Goal: Transaction & Acquisition: Purchase product/service

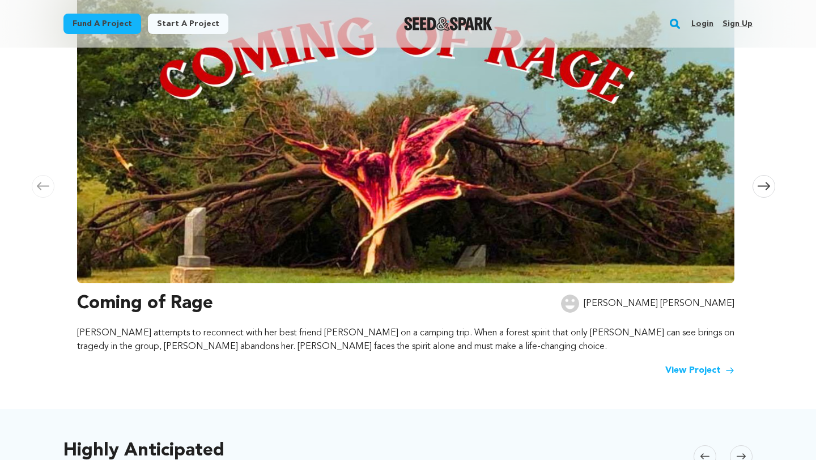
scroll to position [216, 0]
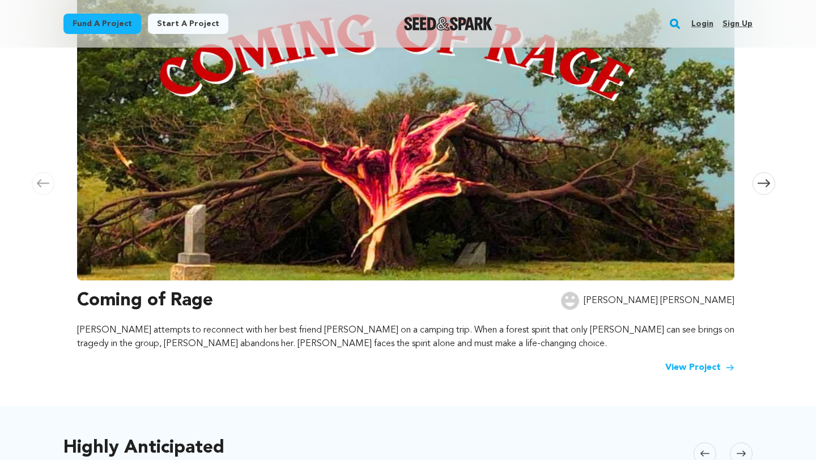
click at [688, 368] on link "View Project" at bounding box center [699, 368] width 69 height 14
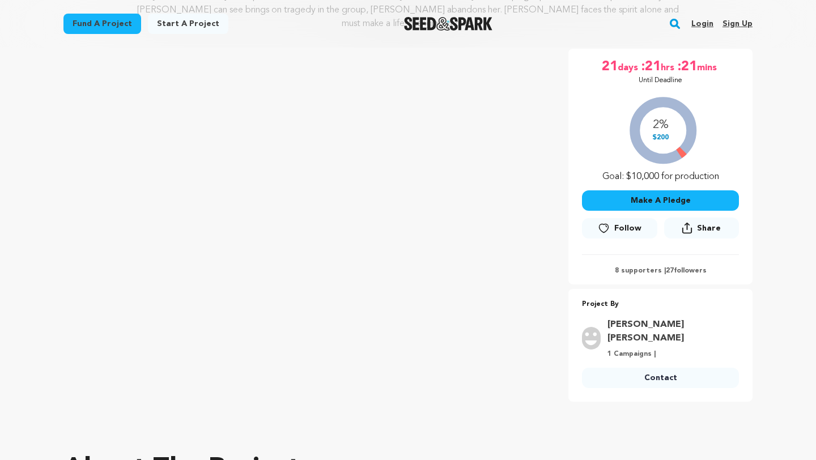
scroll to position [187, 0]
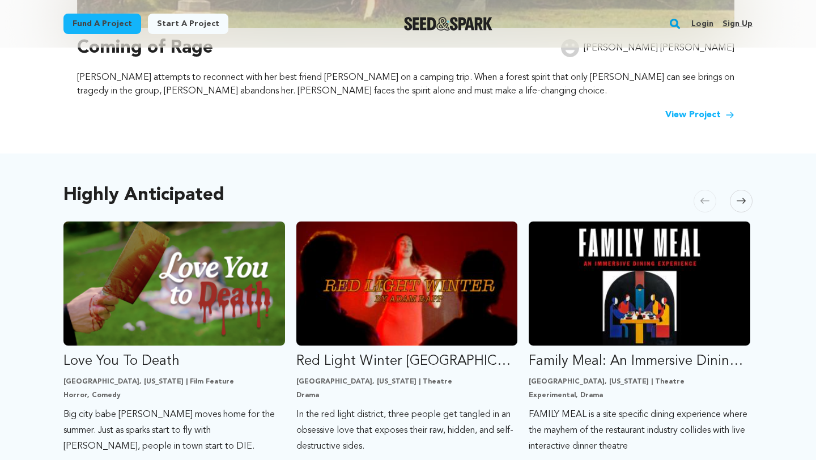
scroll to position [546, 0]
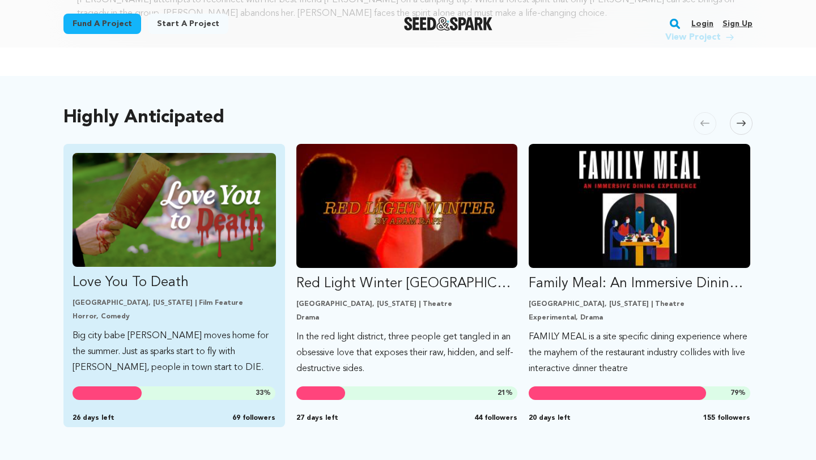
click at [193, 202] on img "Fund Love You To Death" at bounding box center [173, 210] width 203 height 114
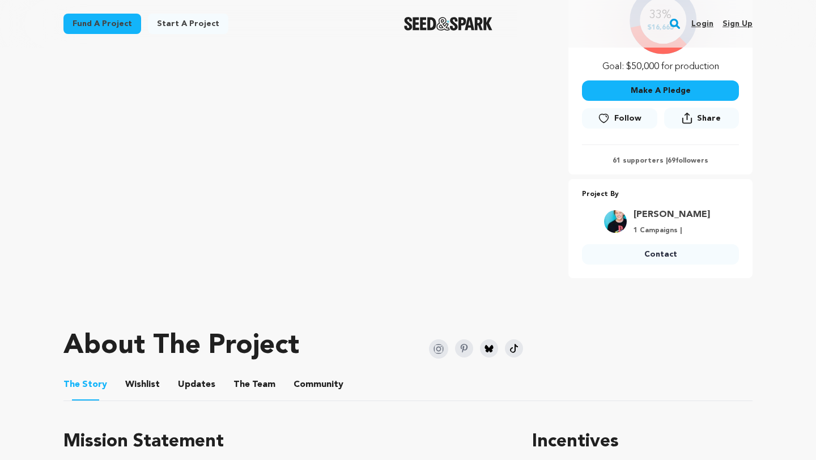
scroll to position [383, 0]
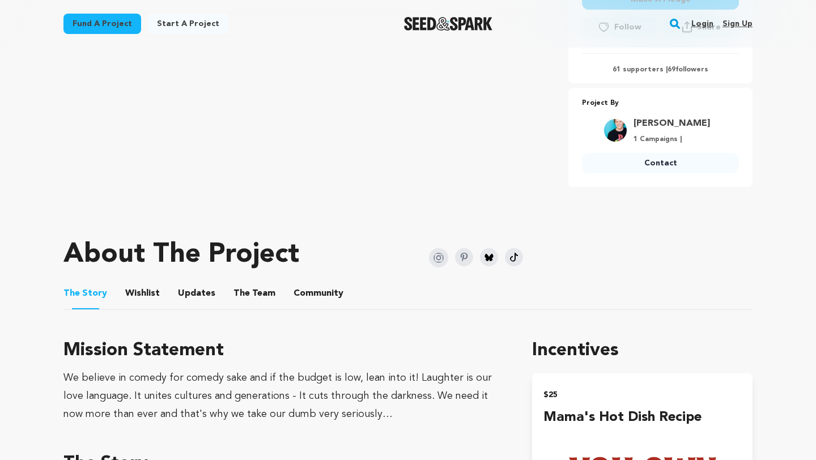
click at [253, 291] on button "The Team" at bounding box center [254, 295] width 27 height 27
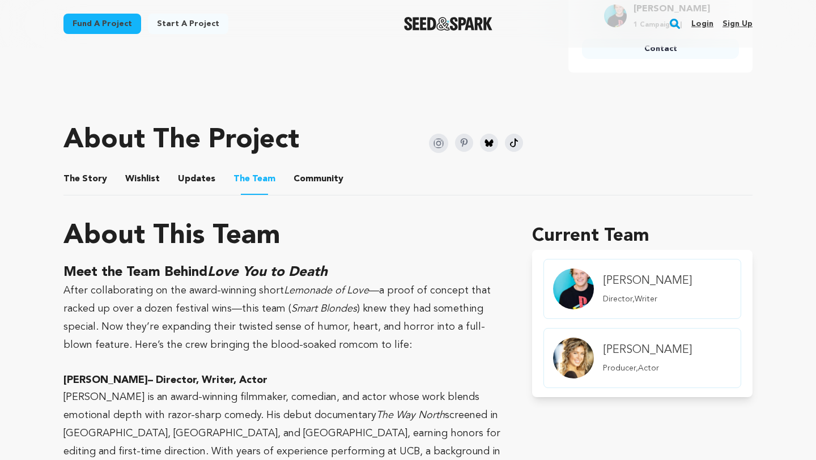
scroll to position [483, 0]
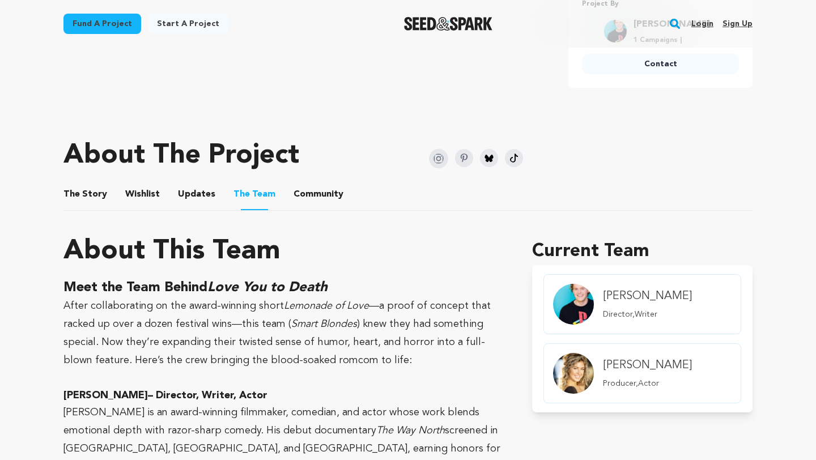
click at [92, 193] on button "The Story" at bounding box center [85, 196] width 27 height 27
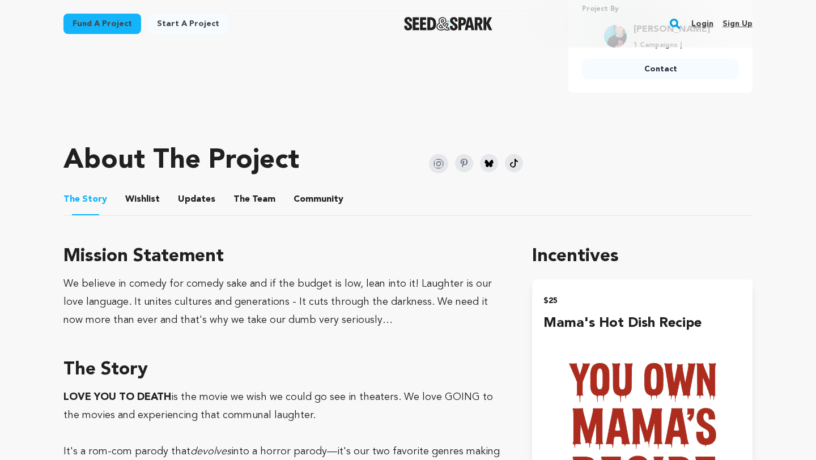
scroll to position [549, 0]
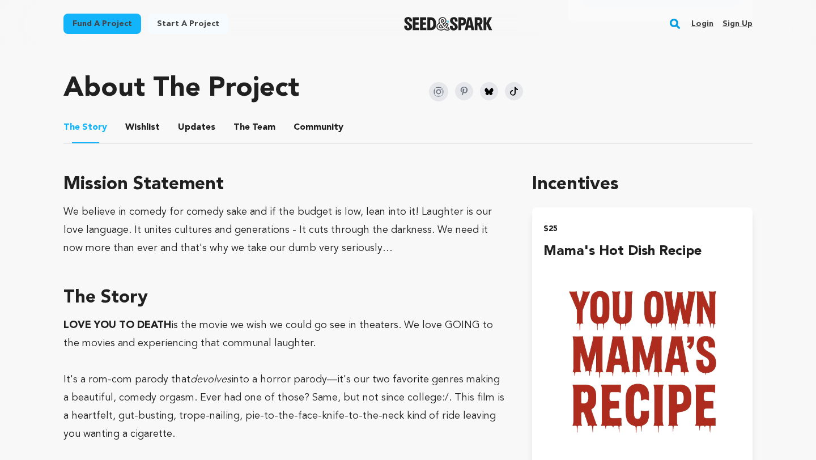
click at [134, 129] on button "Wishlist" at bounding box center [142, 129] width 27 height 27
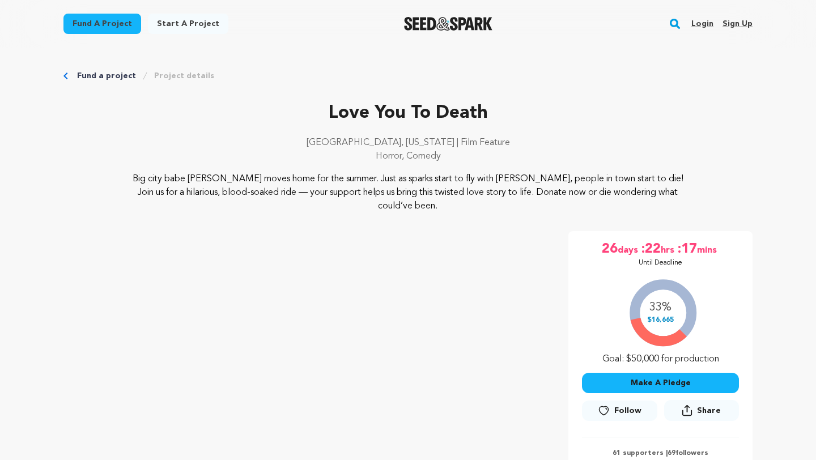
click at [99, 70] on link "Fund a project" at bounding box center [106, 75] width 59 height 11
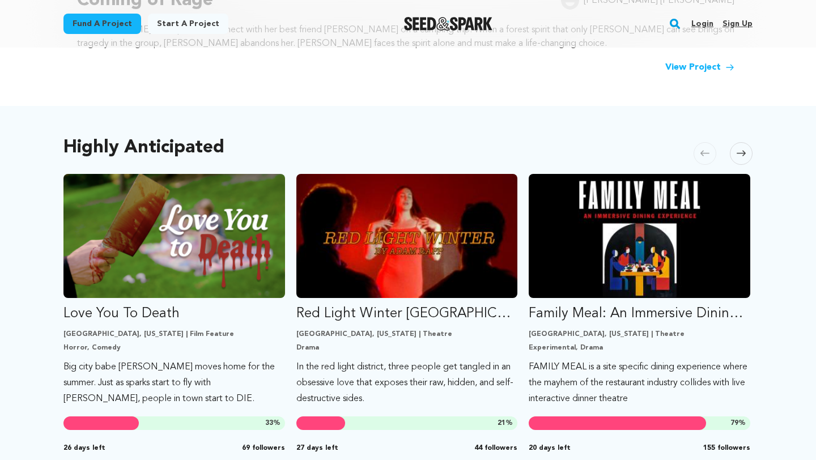
scroll to position [517, 0]
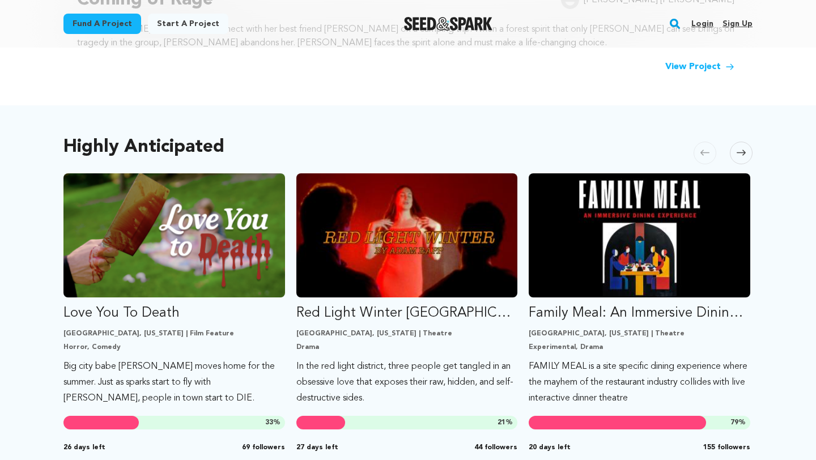
click at [744, 160] on span at bounding box center [740, 153] width 23 height 23
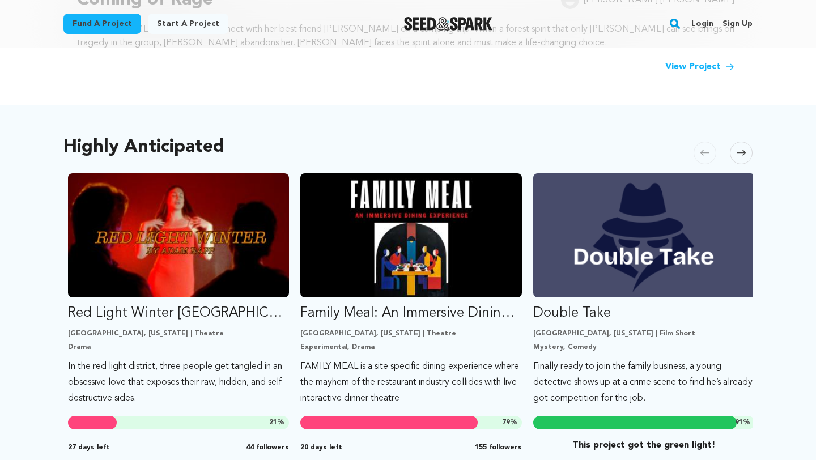
scroll to position [0, 232]
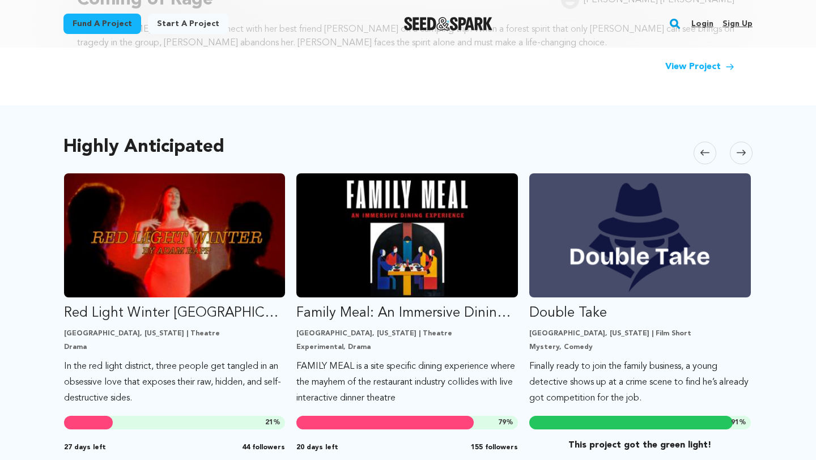
click at [744, 160] on span at bounding box center [740, 153] width 23 height 23
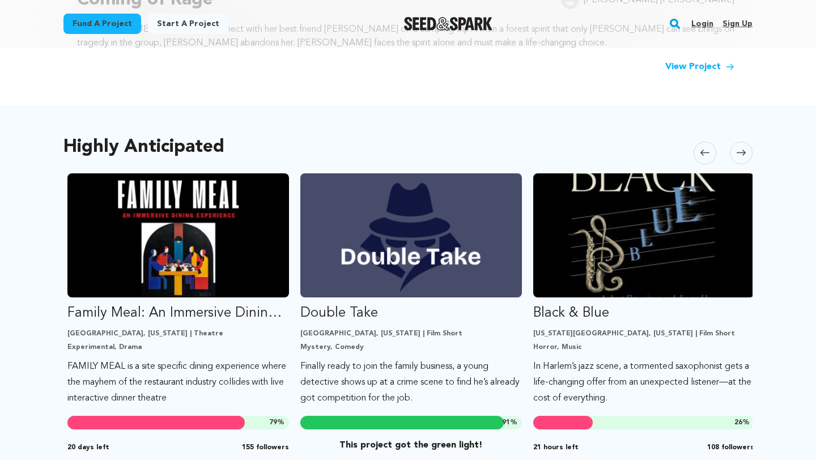
scroll to position [0, 465]
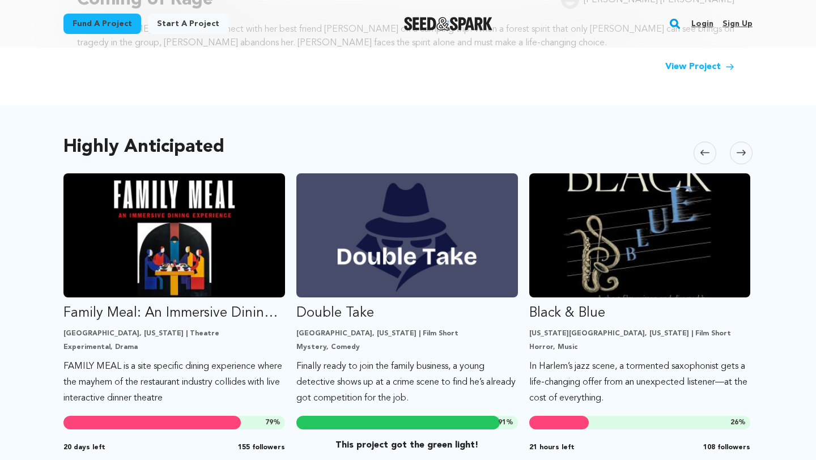
click at [744, 160] on span at bounding box center [740, 153] width 23 height 23
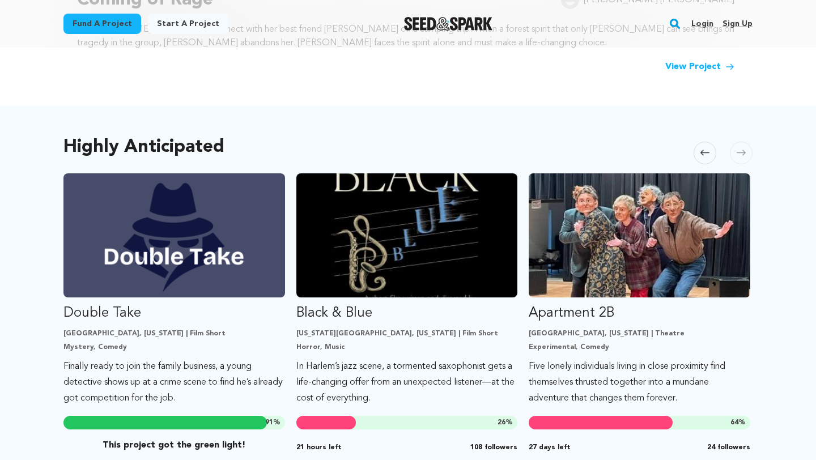
click at [744, 160] on span at bounding box center [740, 153] width 23 height 23
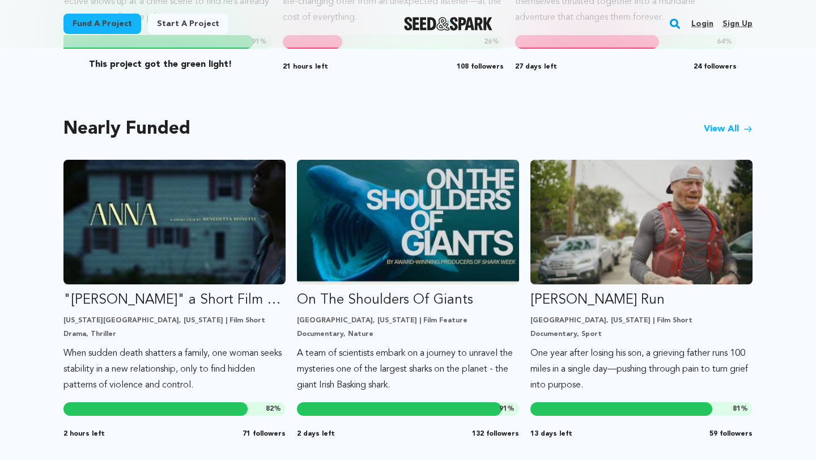
scroll to position [909, 0]
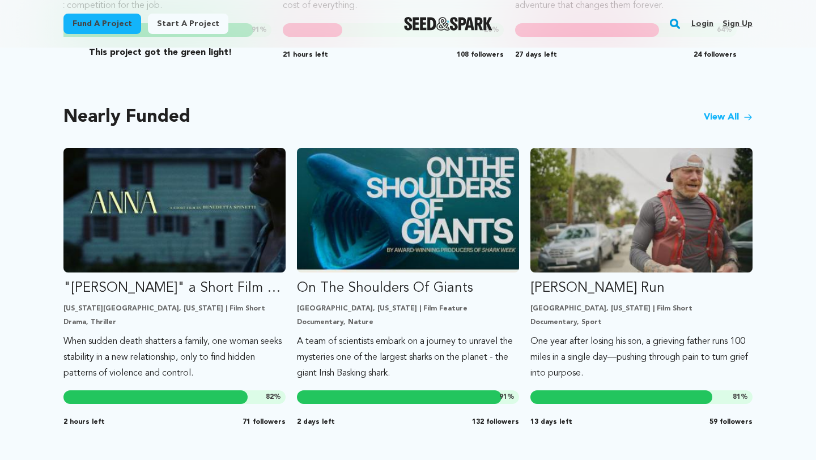
click at [744, 121] on icon at bounding box center [747, 117] width 9 height 9
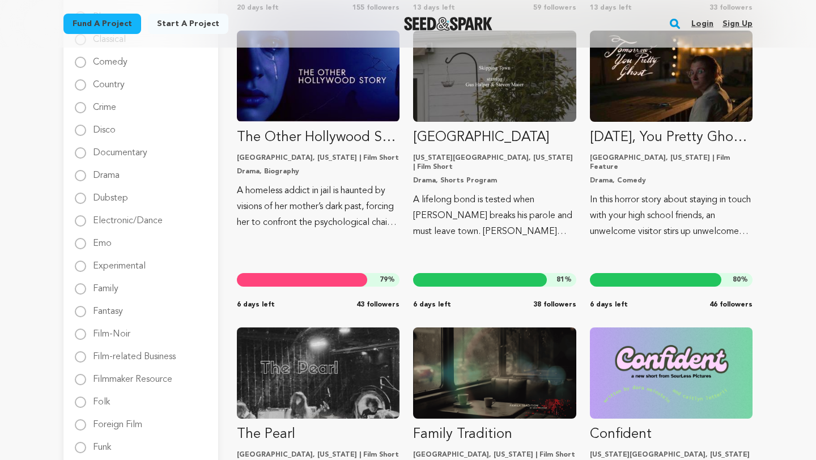
scroll to position [364, 0]
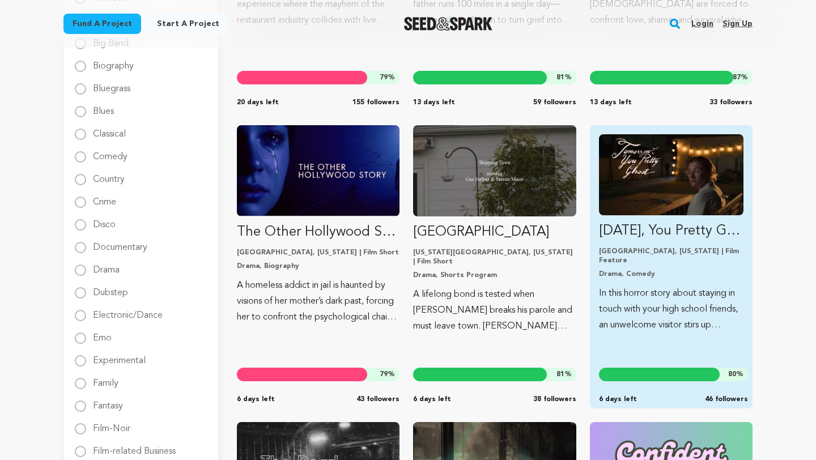
click at [684, 211] on img "Fund Tomorrow, You Pretty Ghost - Distribution Funds" at bounding box center [671, 174] width 144 height 81
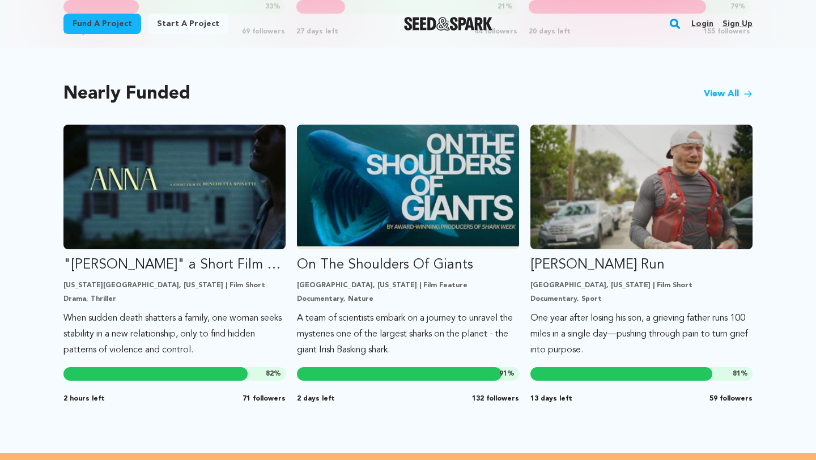
scroll to position [932, 0]
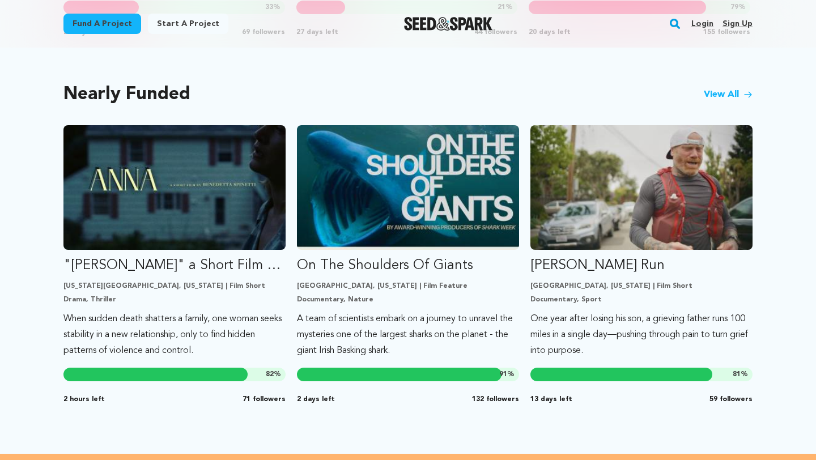
click at [724, 96] on link "View All" at bounding box center [727, 95] width 49 height 14
